Goal: Information Seeking & Learning: Check status

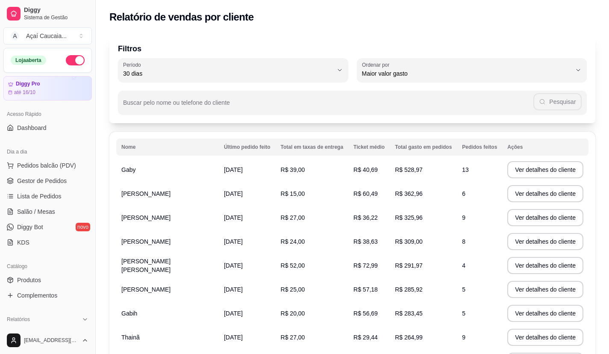
select select "30"
select select "HIGHEST_TOTAL_SPENT_WITH_ORDERS"
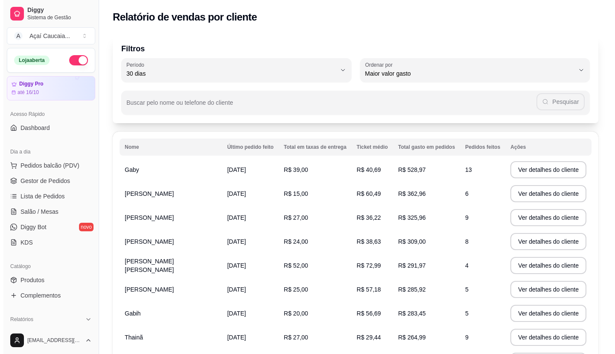
scroll to position [128, 0]
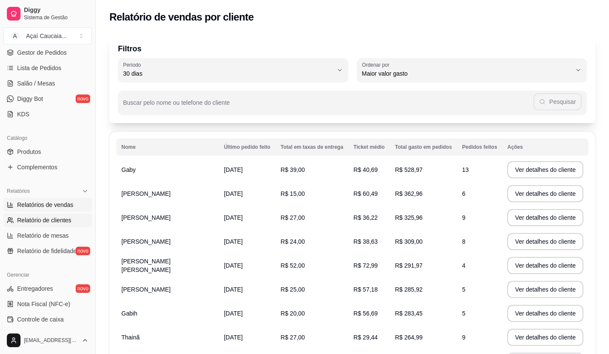
click at [75, 210] on link "Relatórios de vendas" at bounding box center [47, 205] width 88 height 14
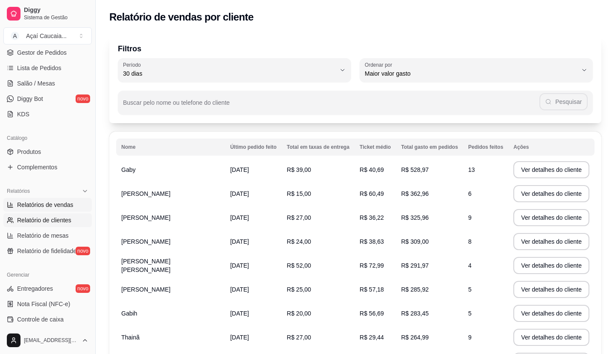
select select "ALL"
select select "0"
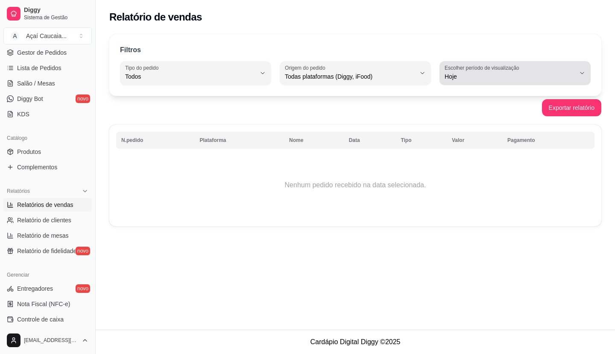
click at [473, 74] on span "Hoje" at bounding box center [510, 76] width 131 height 9
click at [467, 108] on span "Ontem" at bounding box center [511, 111] width 124 height 8
type input "1"
select select "1"
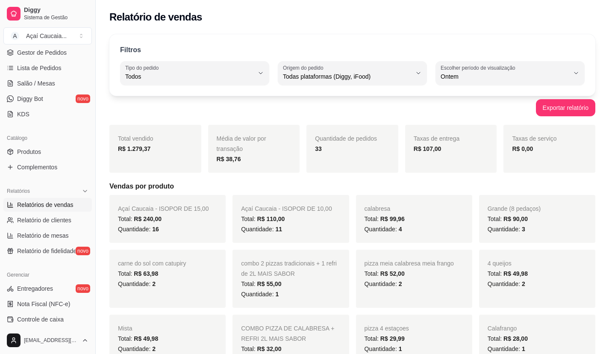
drag, startPoint x: 414, startPoint y: 152, endPoint x: 508, endPoint y: 152, distance: 94.0
click at [431, 152] on strong "R$ 107,00" at bounding box center [427, 148] width 28 height 7
click at [23, 72] on link "Lista de Pedidos" at bounding box center [47, 68] width 88 height 14
